Goal: Find specific page/section: Find specific page/section

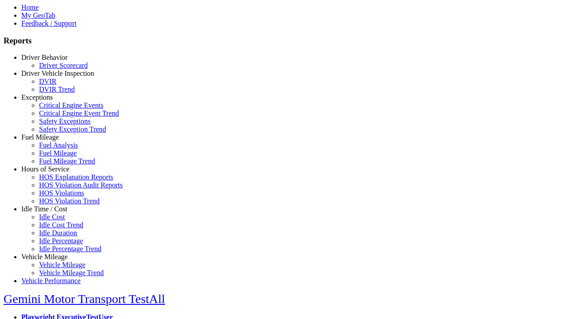
click at [51, 213] on link "Idle Time / Cost" at bounding box center [44, 209] width 46 height 8
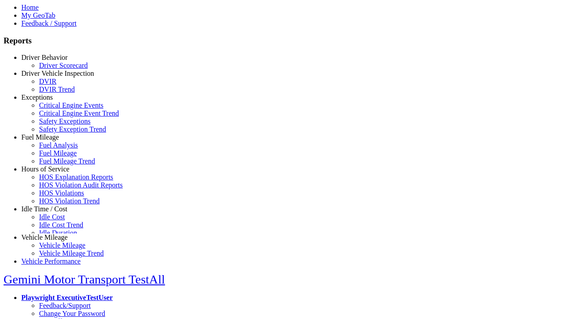
click at [58, 221] on link "Idle Cost" at bounding box center [52, 217] width 26 height 8
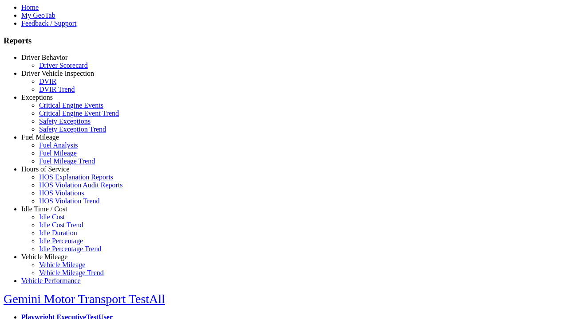
select select "**********"
select select
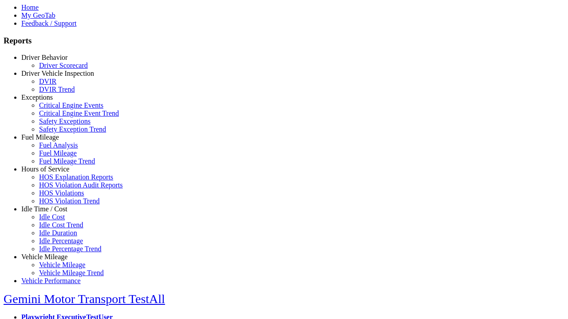
select select
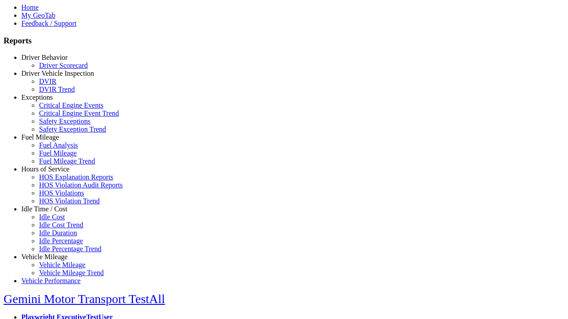
select select
